Goal: Task Accomplishment & Management: Complete application form

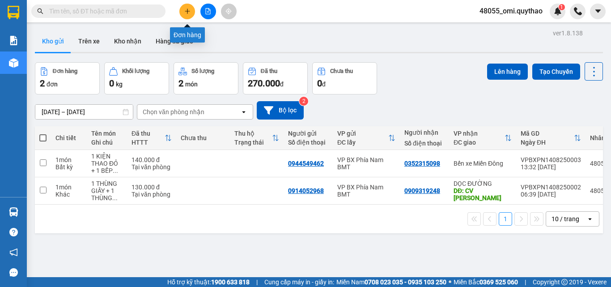
click at [187, 8] on button at bounding box center [187, 12] width 16 height 16
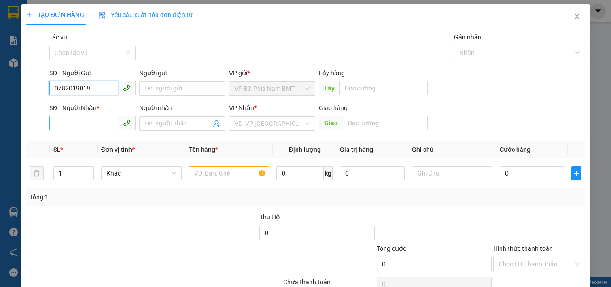
type input "0782019019"
click at [65, 123] on input "SĐT Người Nhận *" at bounding box center [83, 123] width 69 height 14
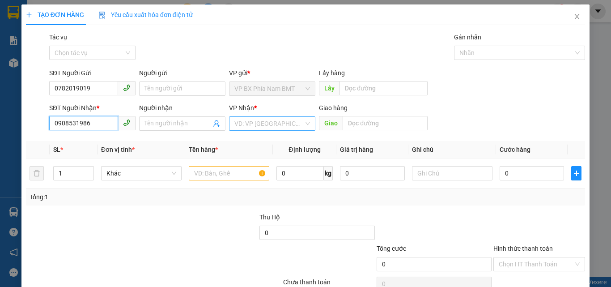
type input "0908531986"
click at [257, 124] on input "search" at bounding box center [268, 123] width 69 height 13
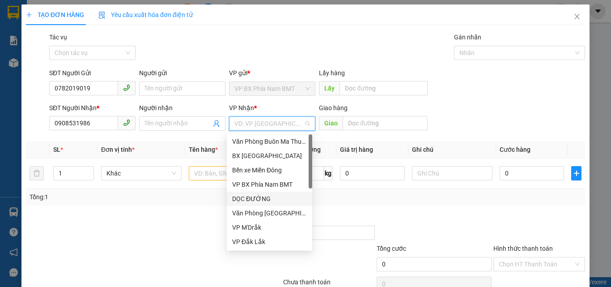
click at [264, 193] on div "DỌC ĐƯỜNG" at bounding box center [269, 198] width 85 height 14
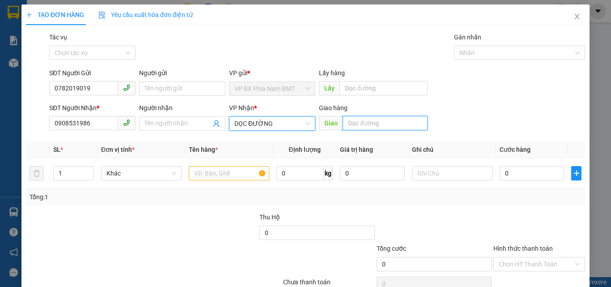
click at [368, 127] on input "text" at bounding box center [384, 123] width 85 height 14
type input "D"
type input "ĐỨC HÒA"
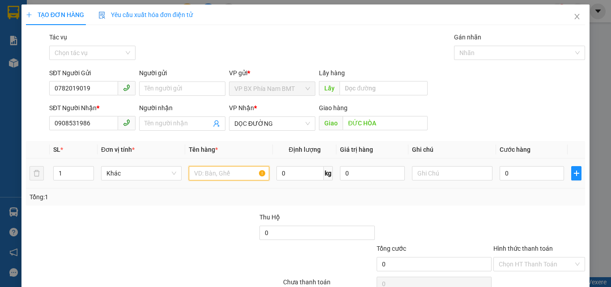
click at [210, 173] on input "text" at bounding box center [229, 173] width 80 height 14
type input "2 CĂN + 1THUNG XỐP"
click at [514, 171] on input "0" at bounding box center [531, 173] width 64 height 14
type input "2"
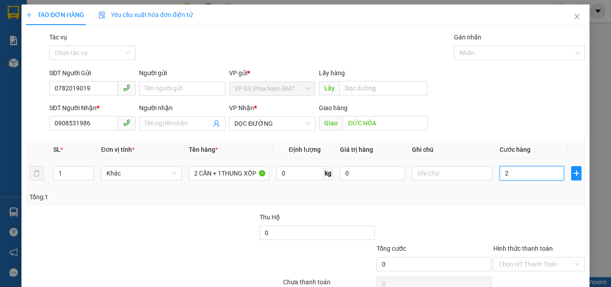
type input "2"
type input "20"
type input "200"
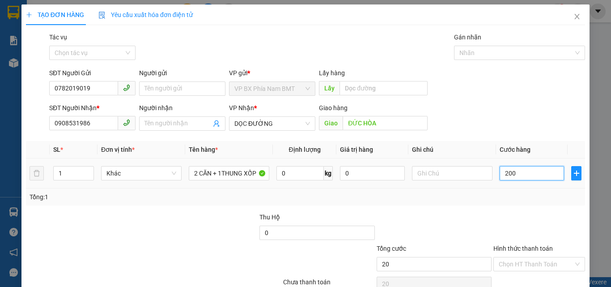
type input "200"
type input "2.000"
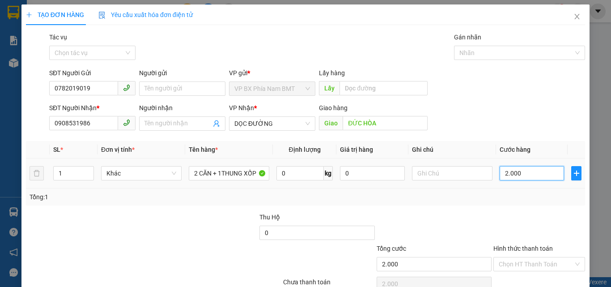
type input "20.000"
type input "200.000"
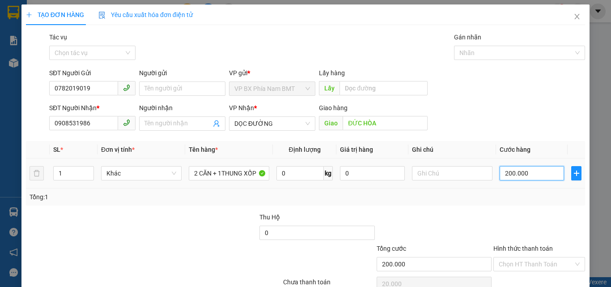
type input "200.000"
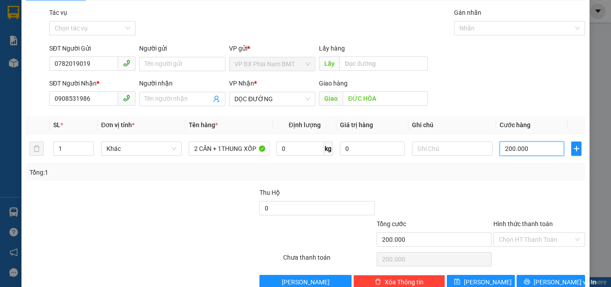
scroll to position [44, 0]
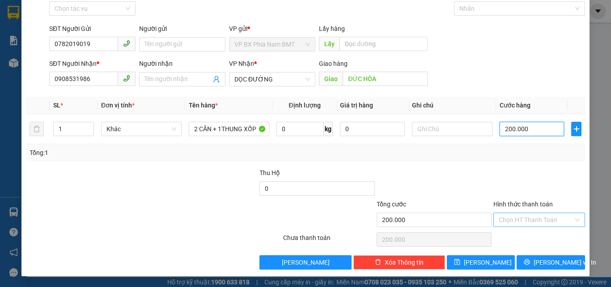
type input "200.000"
click at [558, 224] on input "Hình thức thanh toán" at bounding box center [536, 219] width 75 height 13
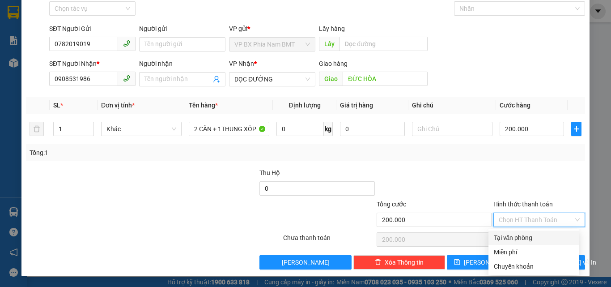
click at [509, 239] on div "Tại văn phòng" at bounding box center [534, 238] width 80 height 10
type input "0"
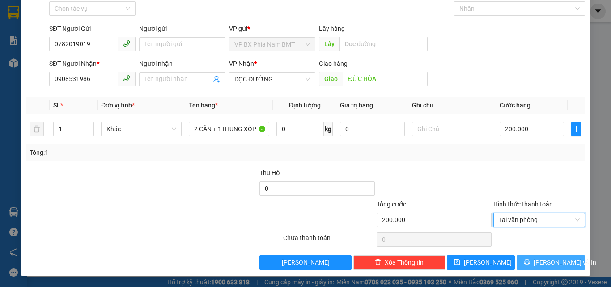
click at [539, 261] on span "[PERSON_NAME] và In" at bounding box center [564, 262] width 63 height 10
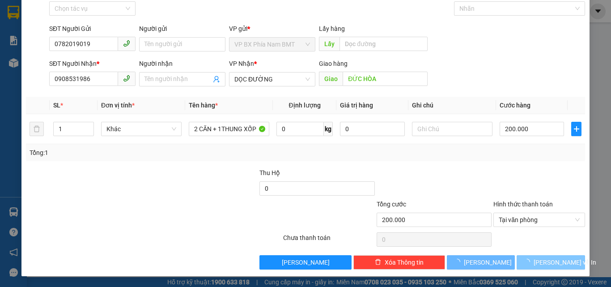
click at [539, 261] on span "[PERSON_NAME] và In" at bounding box center [564, 262] width 63 height 10
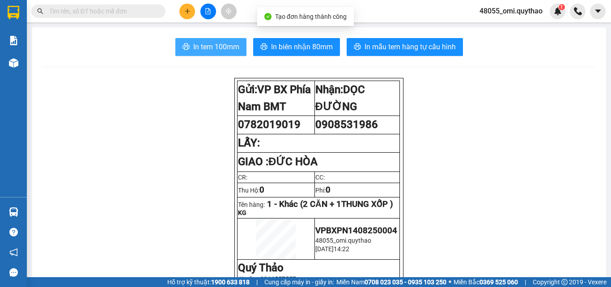
click at [196, 49] on span "In tem 100mm" at bounding box center [216, 46] width 46 height 11
